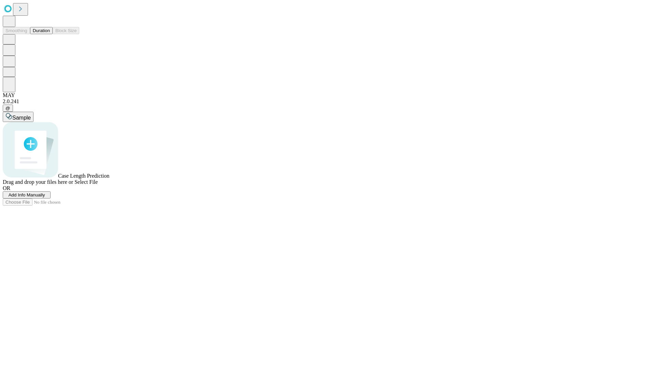
click at [50, 34] on button "Duration" at bounding box center [41, 30] width 23 height 7
click at [45, 198] on span "Add Info Manually" at bounding box center [27, 194] width 37 height 5
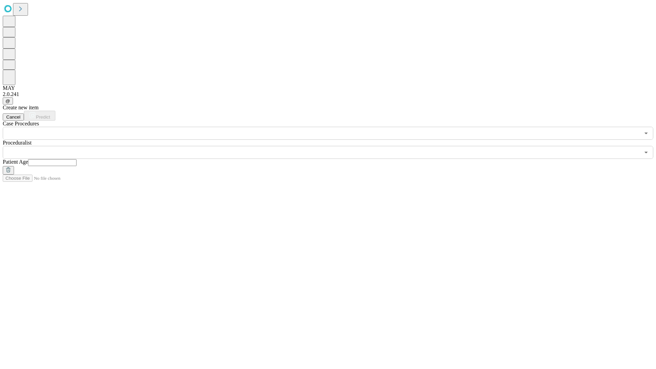
click at [77, 159] on input "text" at bounding box center [52, 162] width 49 height 7
type input "**"
click at [333, 146] on input "text" at bounding box center [321, 152] width 637 height 13
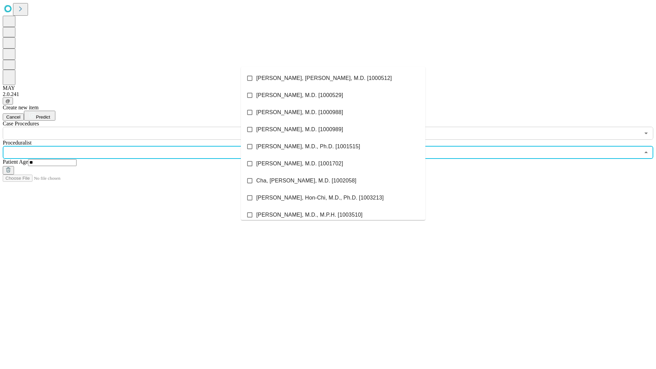
click at [333, 78] on li "[PERSON_NAME], [PERSON_NAME], M.D. [1000512]" at bounding box center [333, 78] width 185 height 17
